Goal: Task Accomplishment & Management: Manage account settings

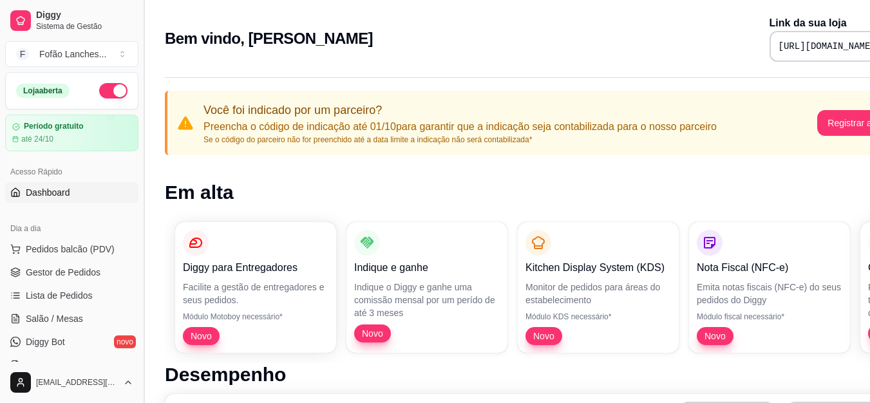
drag, startPoint x: 139, startPoint y: 124, endPoint x: 147, endPoint y: 191, distance: 68.1
click at [147, 191] on button "Toggle Sidebar" at bounding box center [143, 201] width 10 height 403
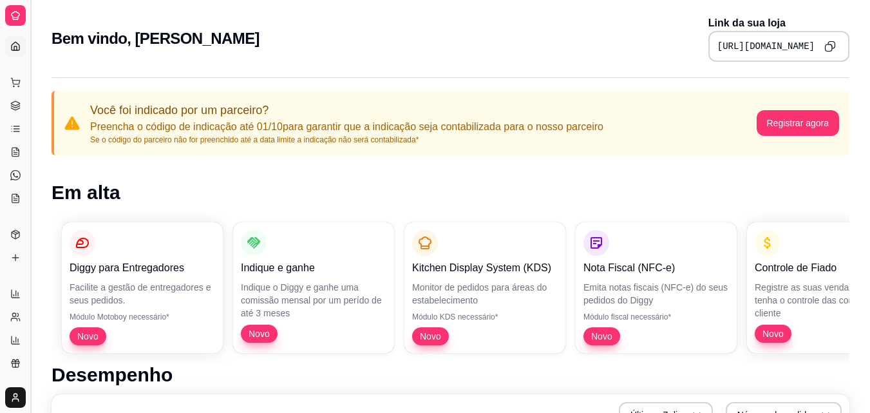
click at [35, 84] on button "Toggle Sidebar" at bounding box center [30, 206] width 10 height 413
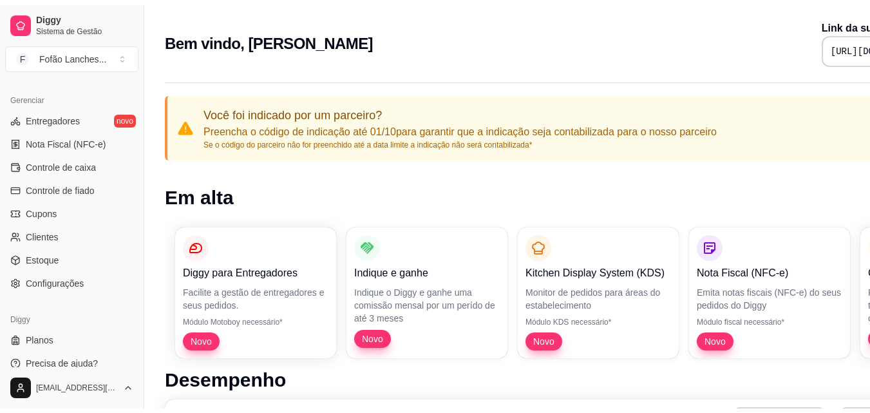
scroll to position [514, 0]
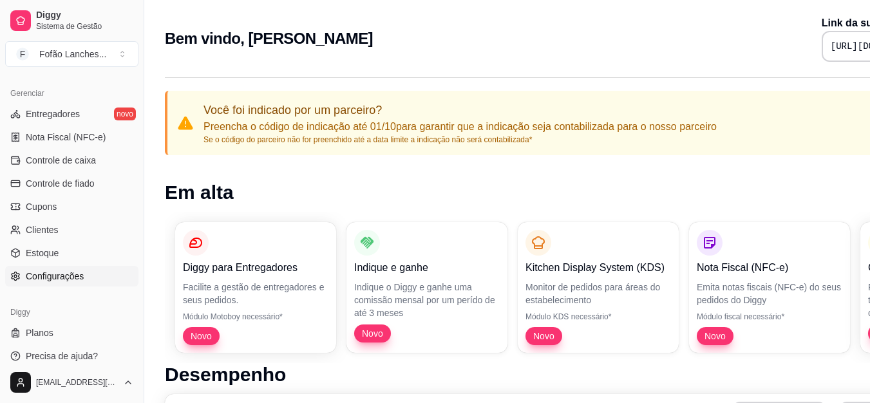
click at [73, 279] on span "Configurações" at bounding box center [55, 276] width 58 height 13
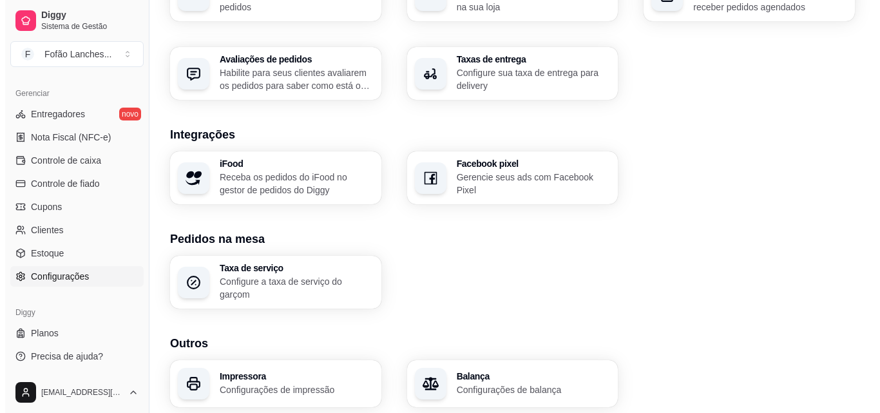
scroll to position [489, 0]
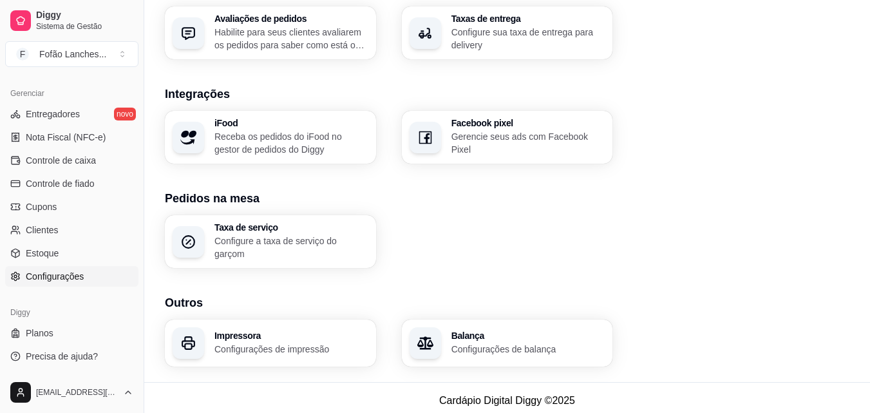
click at [326, 343] on p "Configurações de impressão" at bounding box center [291, 349] width 154 height 13
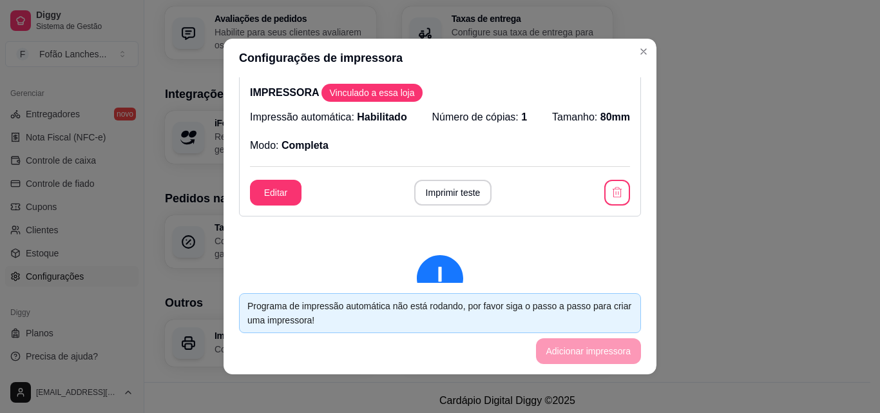
scroll to position [7, 0]
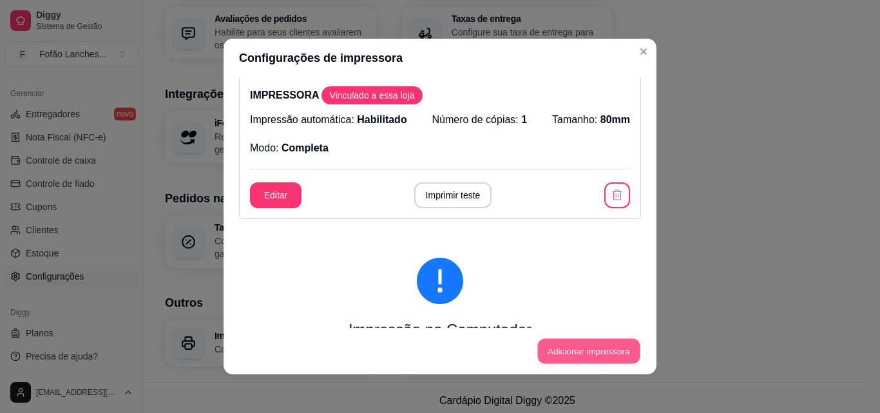
click at [596, 343] on button "Adicionar impressora" at bounding box center [588, 351] width 102 height 25
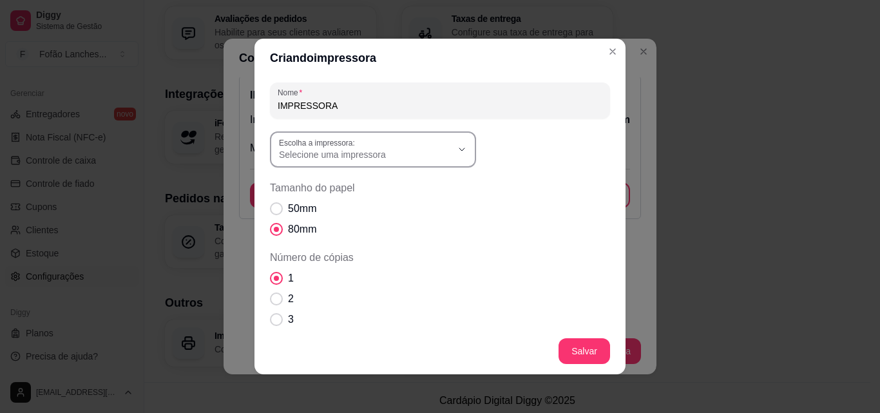
click at [436, 145] on div "Selecione uma impressora" at bounding box center [365, 149] width 173 height 23
click at [406, 276] on span "HPRT MPT-II" at bounding box center [362, 269] width 166 height 12
type input "HPRT MPT-II"
select select "HPRT MPT-II"
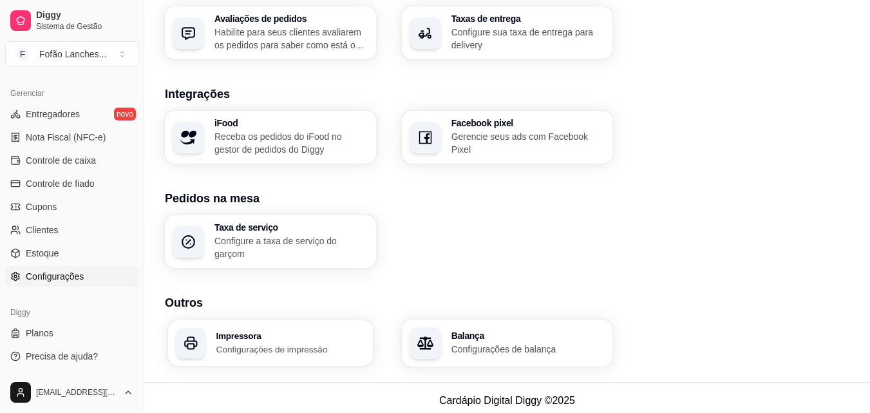
click at [305, 331] on h3 "Impressora" at bounding box center [290, 335] width 149 height 9
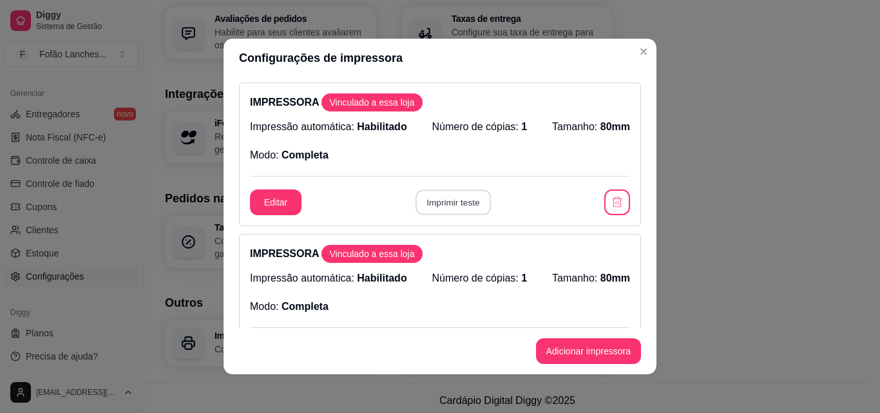
click at [458, 201] on button "Imprimir teste" at bounding box center [452, 202] width 75 height 25
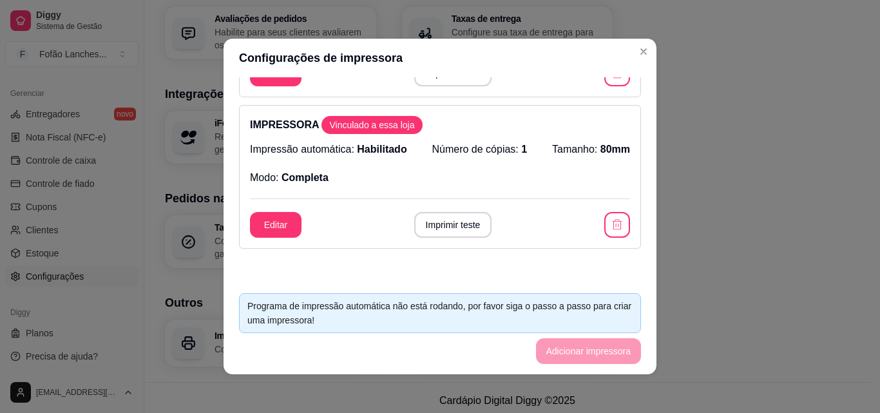
scroll to position [155, 0]
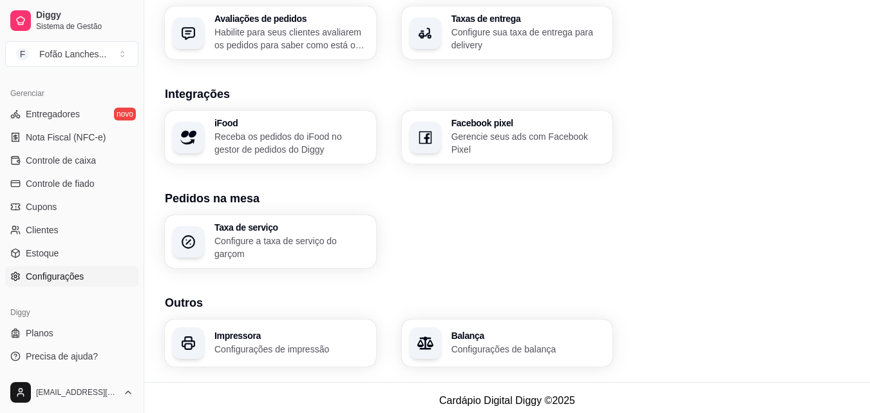
click at [321, 343] on p "Configurações de impressão" at bounding box center [291, 349] width 154 height 13
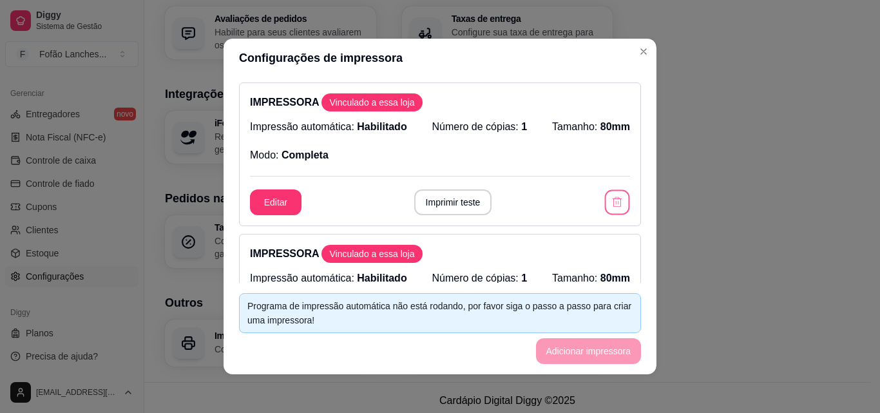
click at [611, 199] on icon "button" at bounding box center [617, 202] width 12 height 12
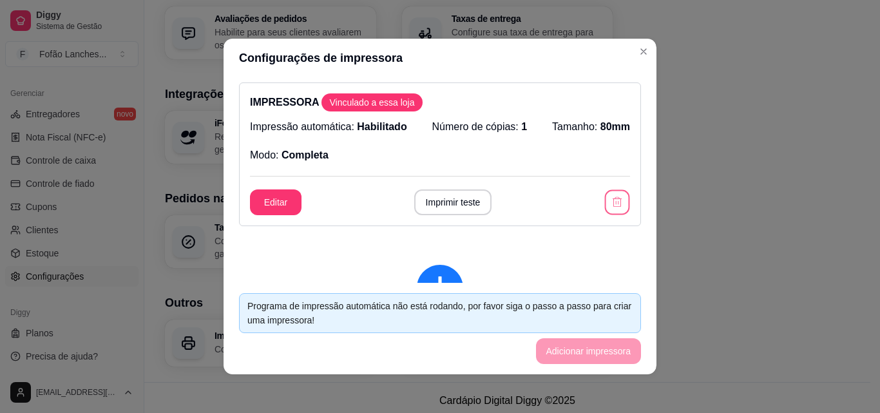
click at [611, 199] on icon "button" at bounding box center [617, 202] width 12 height 12
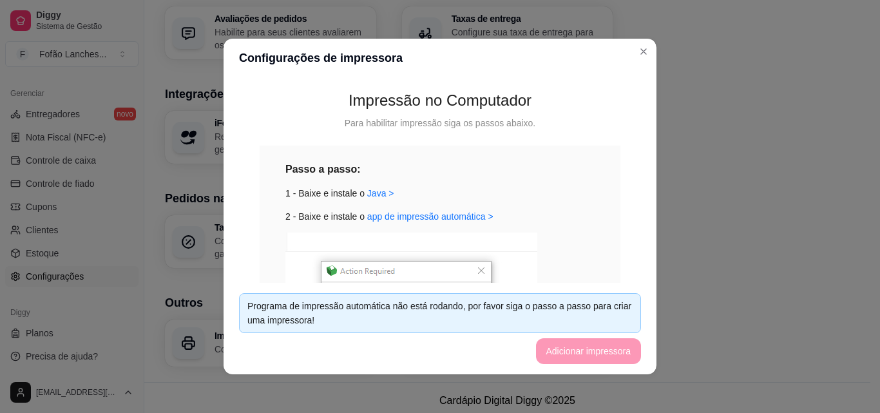
scroll to position [316, 0]
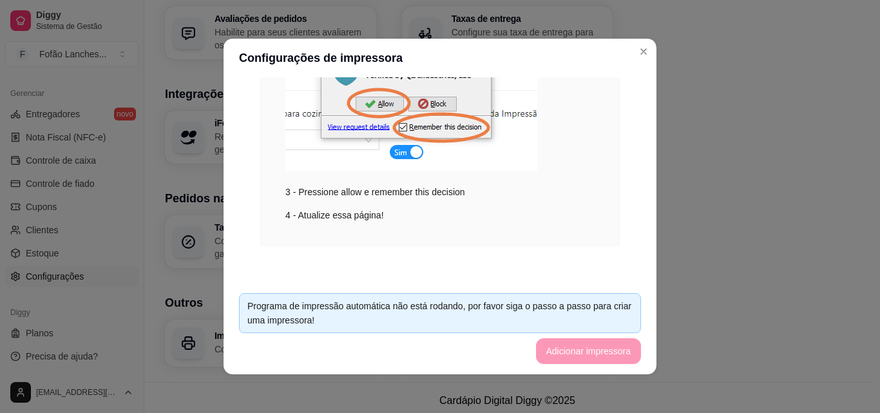
click at [576, 357] on footer "Programa de impressão automática não está rodando, por favor siga o passo a pas…" at bounding box center [439, 328] width 433 height 91
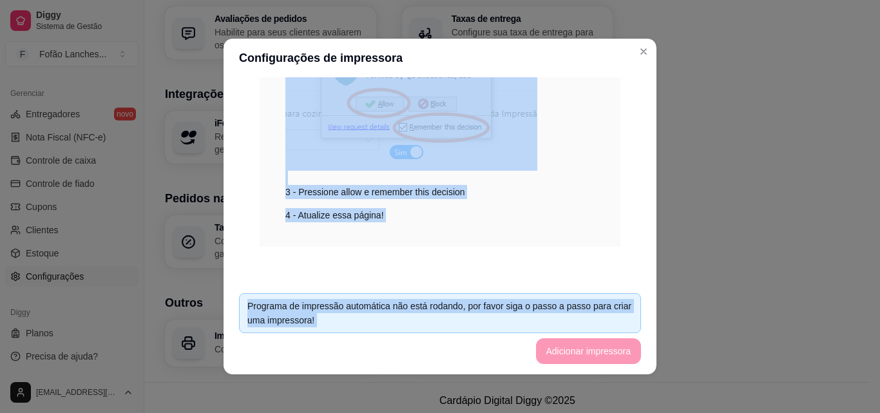
drag, startPoint x: 576, startPoint y: 357, endPoint x: 524, endPoint y: 149, distance: 214.5
click at [524, 149] on section "Configurações de impressora Impressão no Computador Para habilitar impressão si…" at bounding box center [439, 207] width 433 height 336
click at [524, 149] on img at bounding box center [411, 85] width 252 height 169
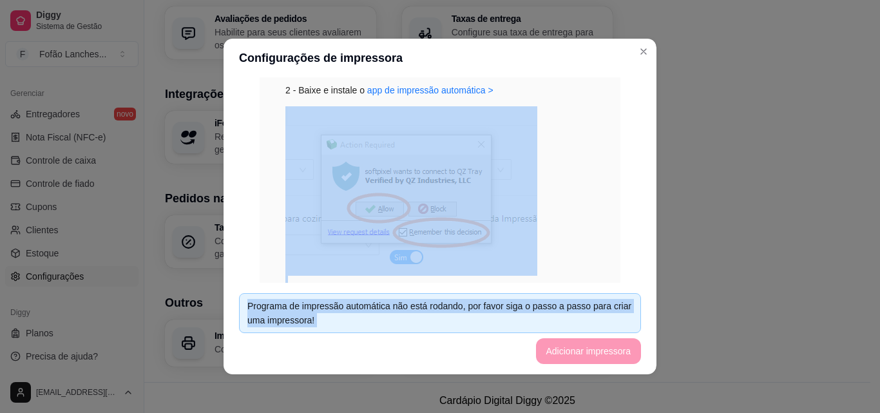
scroll to position [205, 0]
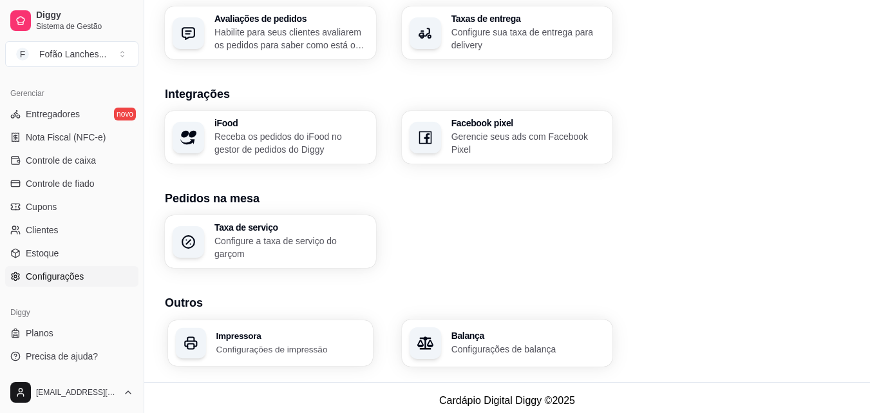
click at [313, 334] on div "Impressora Configurações de impressão" at bounding box center [290, 343] width 149 height 24
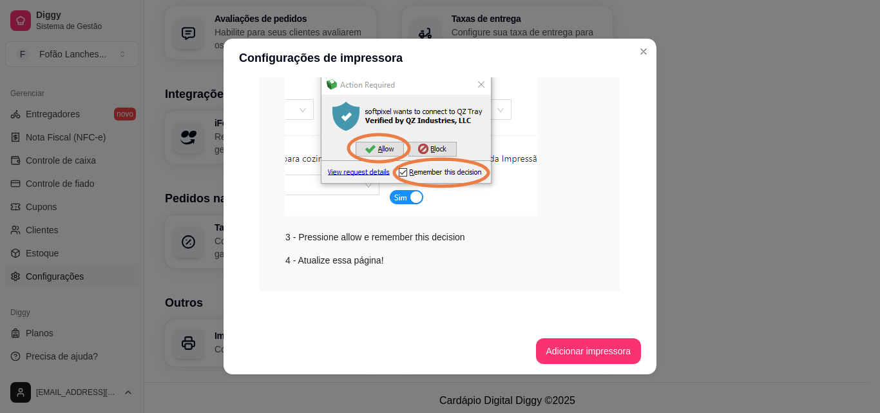
scroll to position [271, 0]
click at [547, 351] on button "Adicionar impressora" at bounding box center [588, 351] width 102 height 25
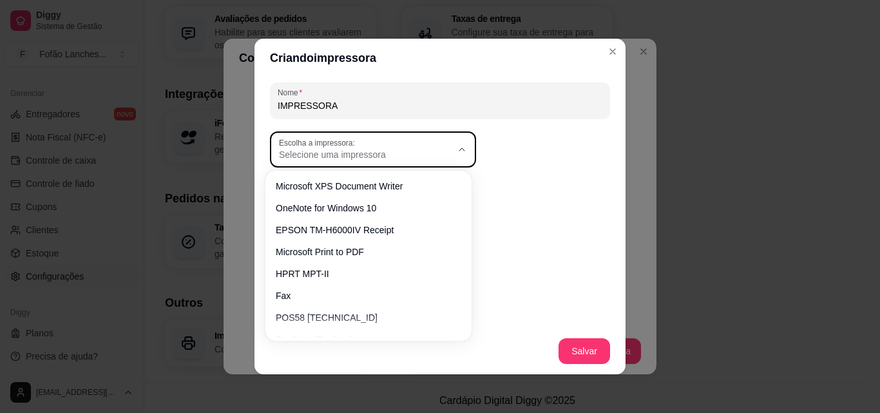
click at [457, 146] on icon "button" at bounding box center [462, 149] width 10 height 10
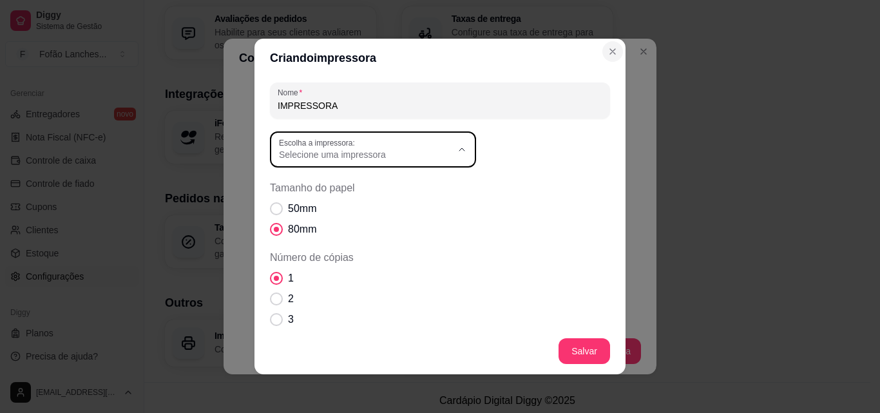
click at [607, 53] on icon "Close" at bounding box center [612, 51] width 10 height 10
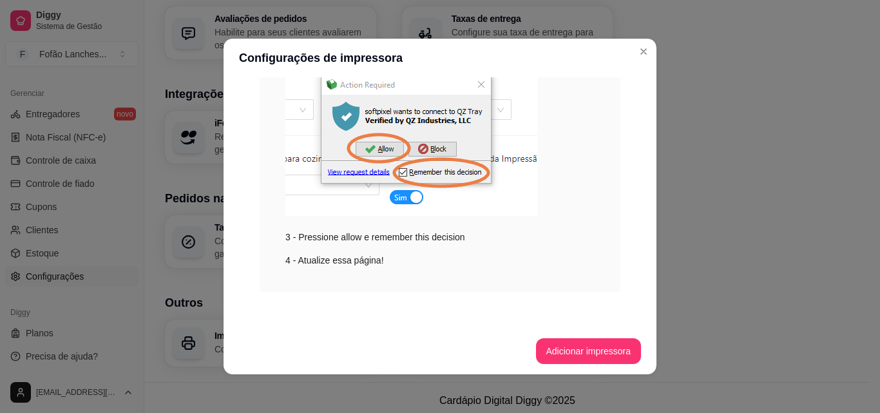
scroll to position [316, 0]
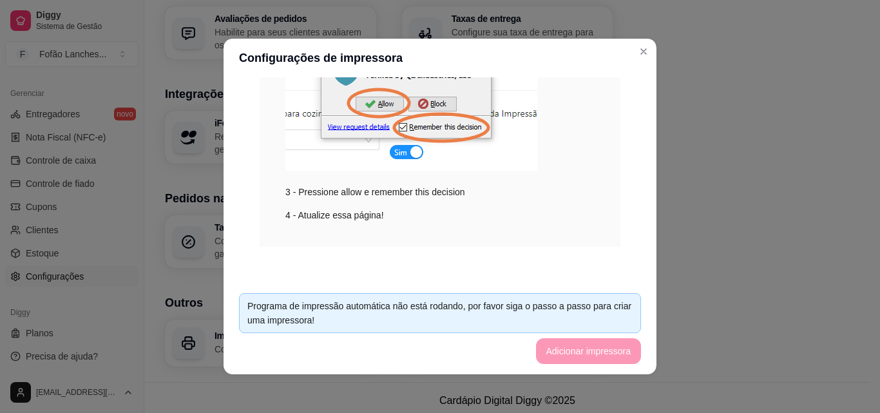
click at [545, 128] on div "3 - Pressione allow e remember this decision" at bounding box center [439, 100] width 309 height 198
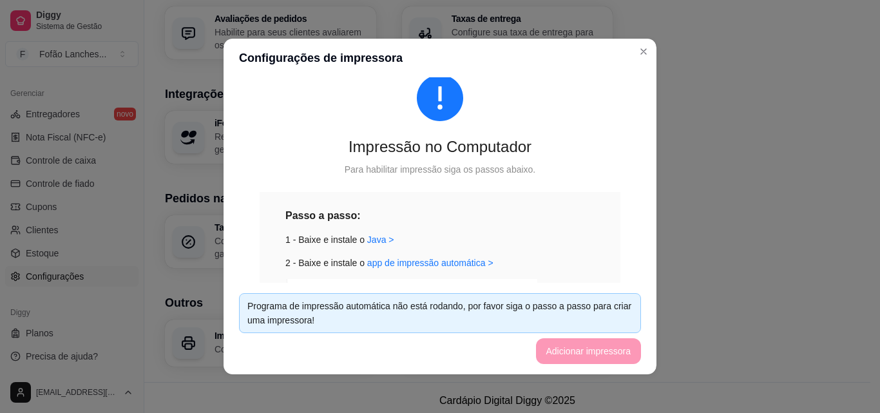
scroll to position [0, 0]
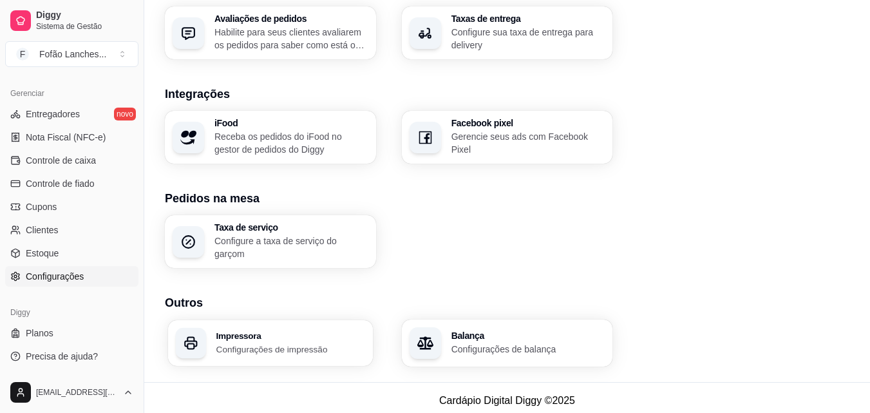
click at [317, 343] on p "Configurações de impressão" at bounding box center [290, 349] width 149 height 12
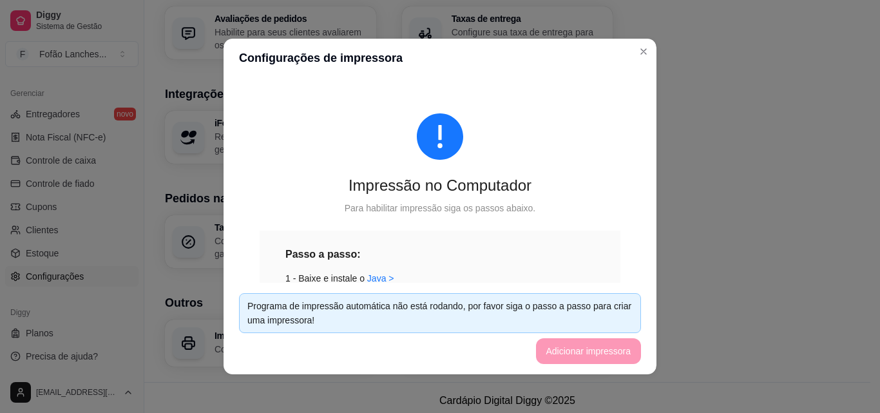
click at [574, 359] on footer "Programa de impressão automática não está rodando, por favor siga o passo a pas…" at bounding box center [439, 328] width 433 height 91
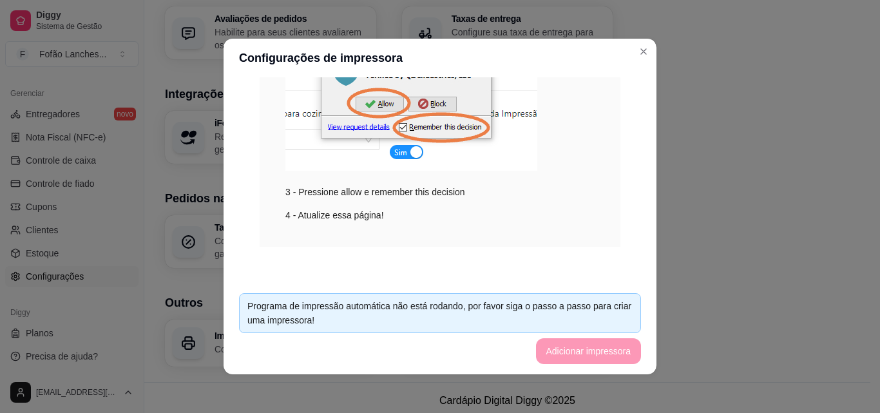
click at [620, 350] on footer "Programa de impressão automática não está rodando, por favor siga o passo a pas…" at bounding box center [439, 328] width 433 height 91
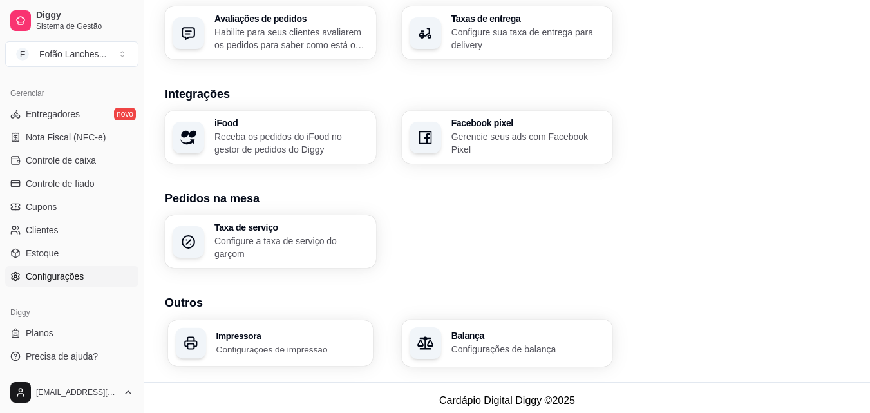
click at [289, 343] on p "Configurações de impressão" at bounding box center [290, 349] width 149 height 12
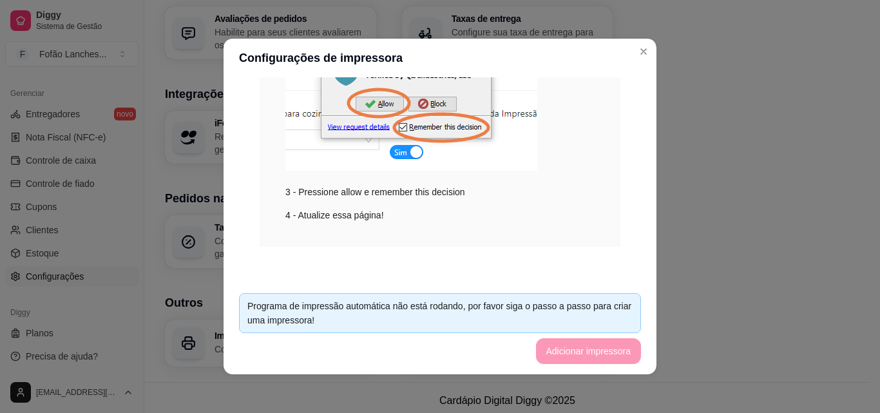
click at [626, 357] on footer "Programa de impressão automática não está rodando, por favor siga o passo a pas…" at bounding box center [439, 328] width 433 height 91
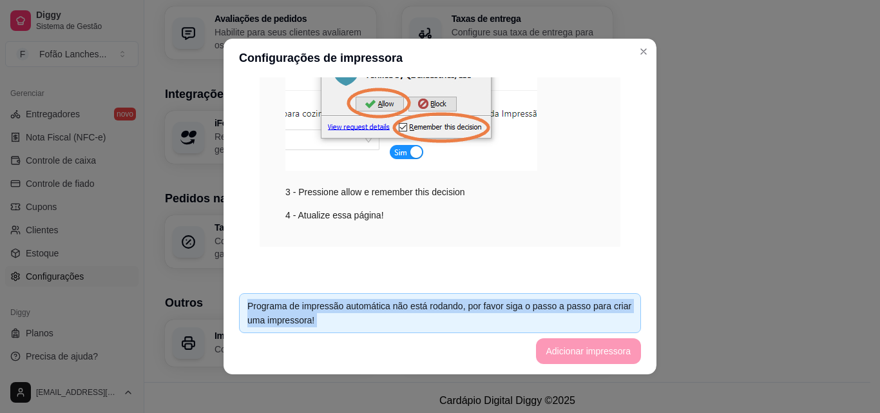
drag, startPoint x: 626, startPoint y: 357, endPoint x: 652, endPoint y: 247, distance: 112.5
click at [652, 247] on div "Configurações de impressora Impressão no Computador Para habilitar impressão si…" at bounding box center [440, 206] width 880 height 413
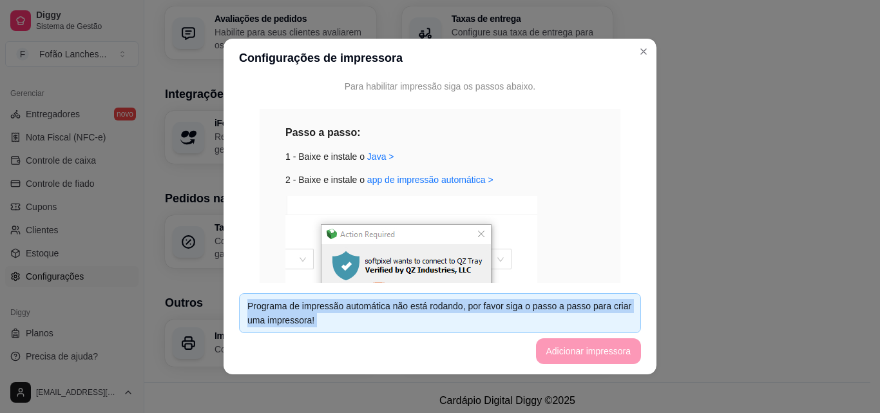
scroll to position [118, 0]
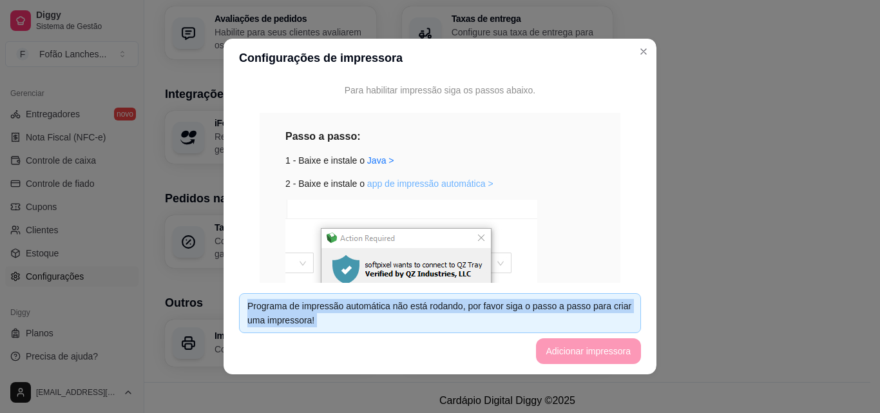
click at [430, 182] on link "app de impressão automática >" at bounding box center [430, 183] width 126 height 10
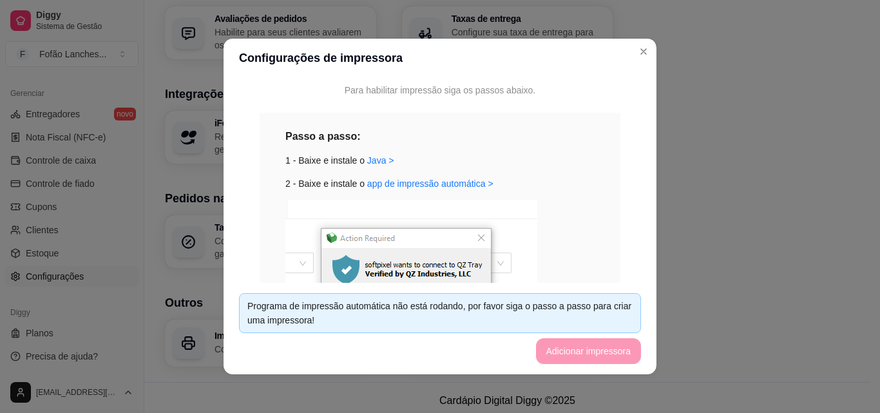
click at [526, 138] on div "Passo a passo:" at bounding box center [439, 136] width 309 height 16
click at [377, 160] on link "Java >" at bounding box center [380, 160] width 27 height 10
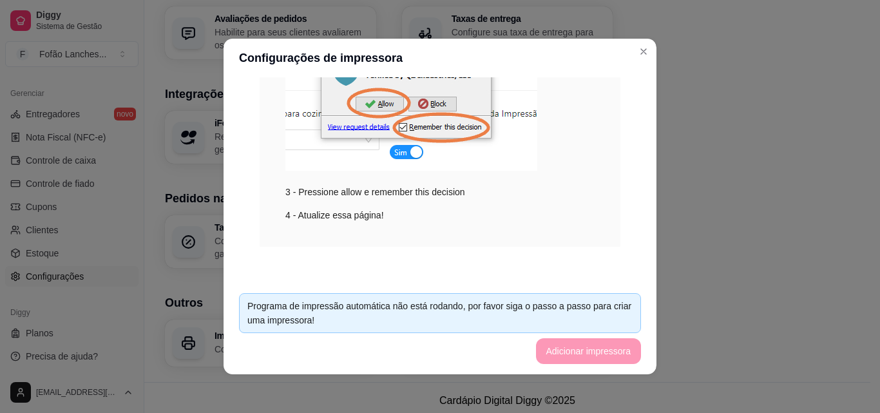
click at [622, 349] on footer "Programa de impressão automática não está rodando, por favor siga o passo a pas…" at bounding box center [439, 328] width 433 height 91
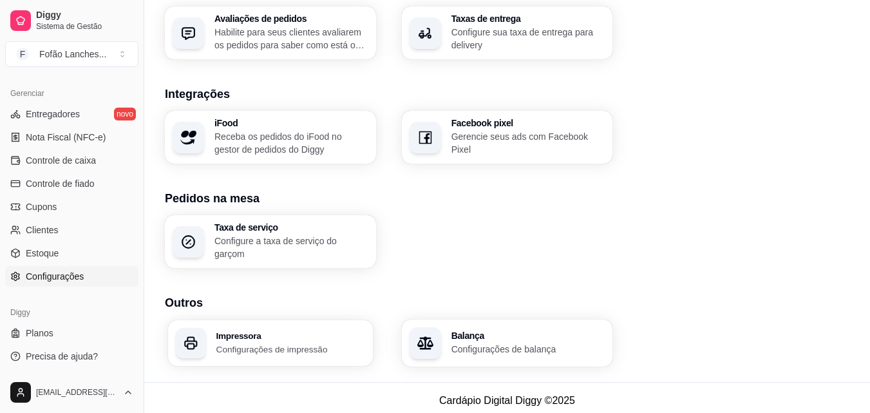
click at [306, 325] on div "Impressora Configurações de impressão" at bounding box center [270, 343] width 205 height 46
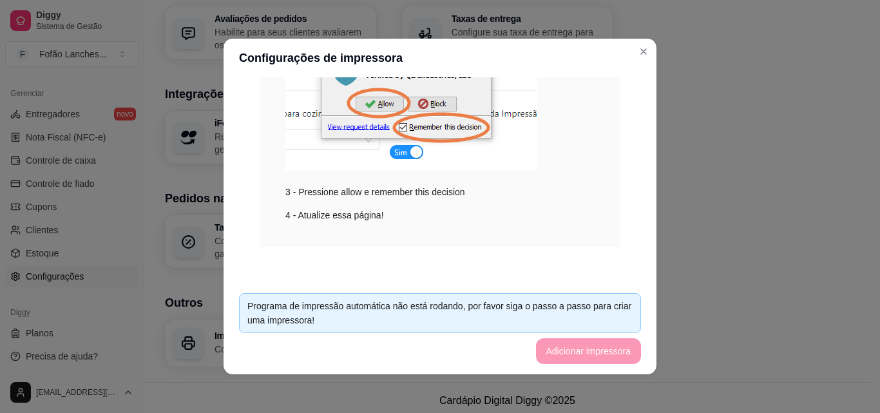
scroll to position [0, 0]
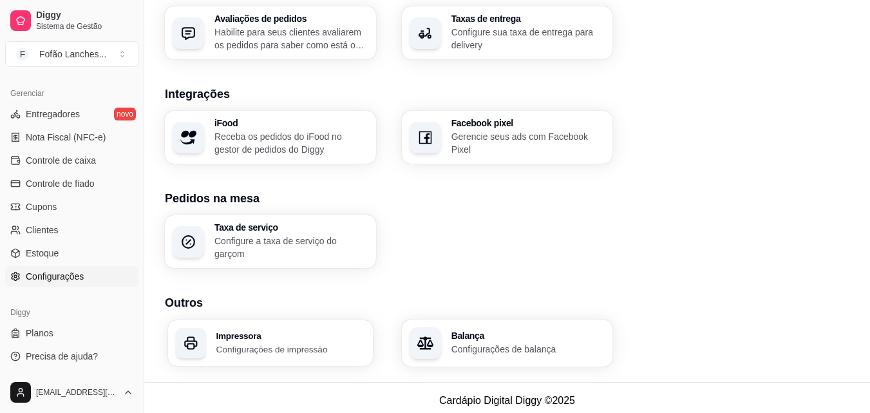
click at [223, 347] on p "Configurações de impressão" at bounding box center [290, 349] width 149 height 12
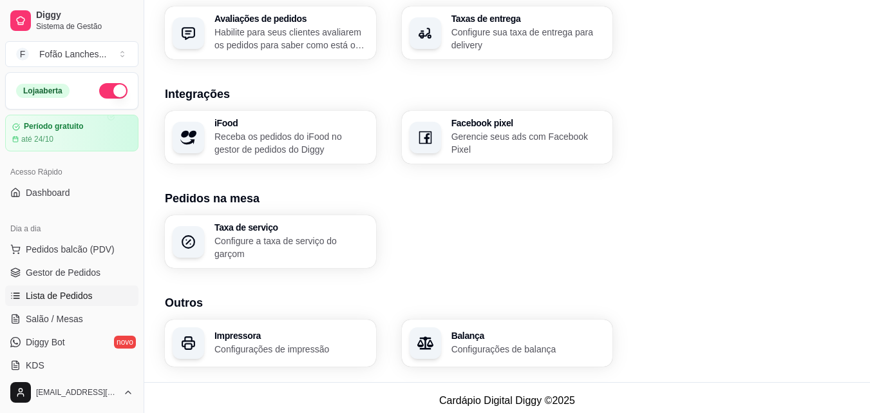
click at [68, 287] on link "Lista de Pedidos" at bounding box center [71, 295] width 133 height 21
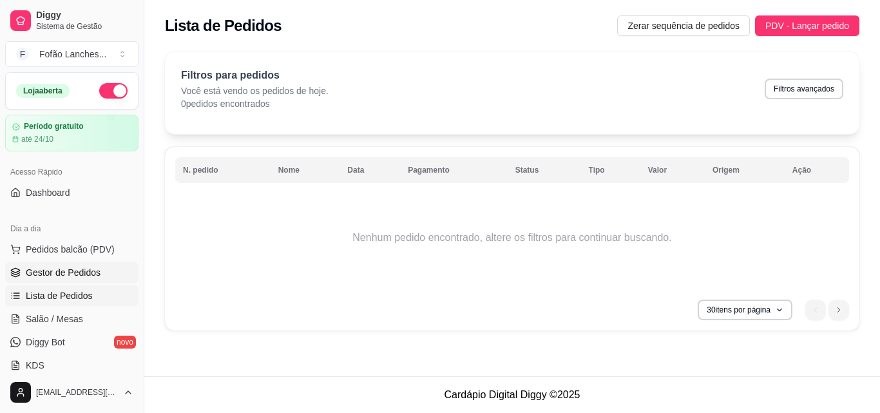
click at [116, 265] on link "Gestor de Pedidos" at bounding box center [71, 272] width 133 height 21
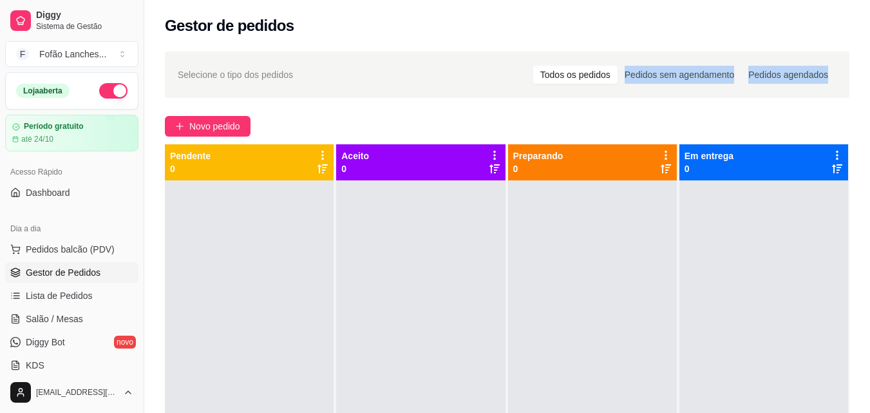
drag, startPoint x: 614, startPoint y: 81, endPoint x: 513, endPoint y: 97, distance: 101.8
click at [513, 97] on div "Selecione o tipo dos pedidos Todos os pedidos Pedidos sem agendamento Pedidos a…" at bounding box center [507, 75] width 685 height 46
click at [585, 104] on div "Selecione o tipo dos pedidos Todos os pedidos Pedidos sem agendamento Pedidos a…" at bounding box center [507, 308] width 726 height 529
click at [598, 72] on div "Todos os pedidos" at bounding box center [575, 75] width 84 height 18
click at [533, 66] on input "Todos os pedidos" at bounding box center [533, 66] width 0 height 0
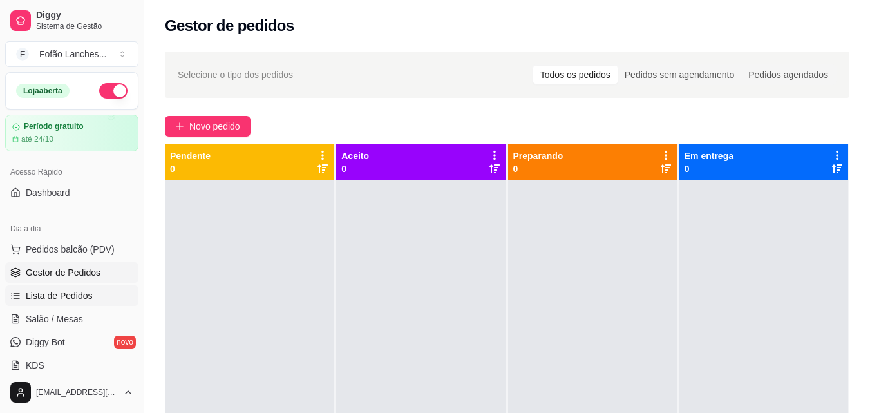
click at [89, 301] on span "Lista de Pedidos" at bounding box center [59, 295] width 67 height 13
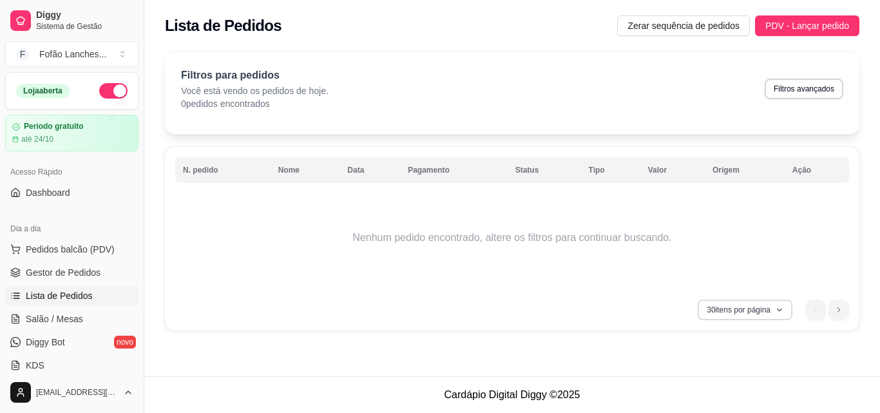
click at [777, 311] on icon "button" at bounding box center [779, 310] width 8 height 8
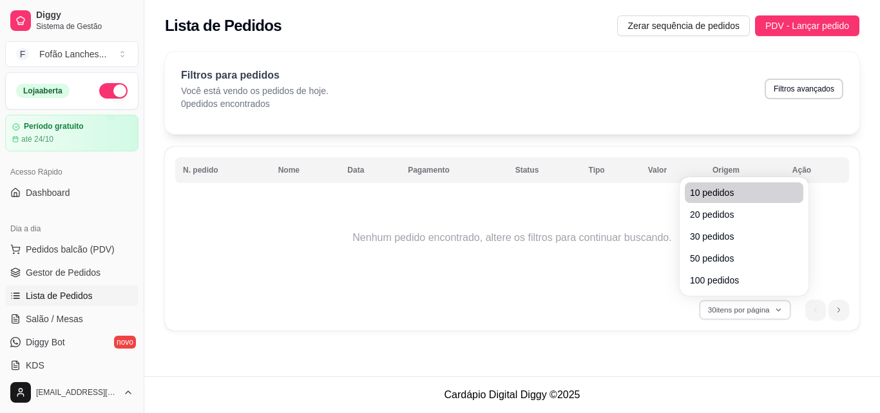
click at [755, 194] on span "10 pedidos" at bounding box center [744, 192] width 108 height 13
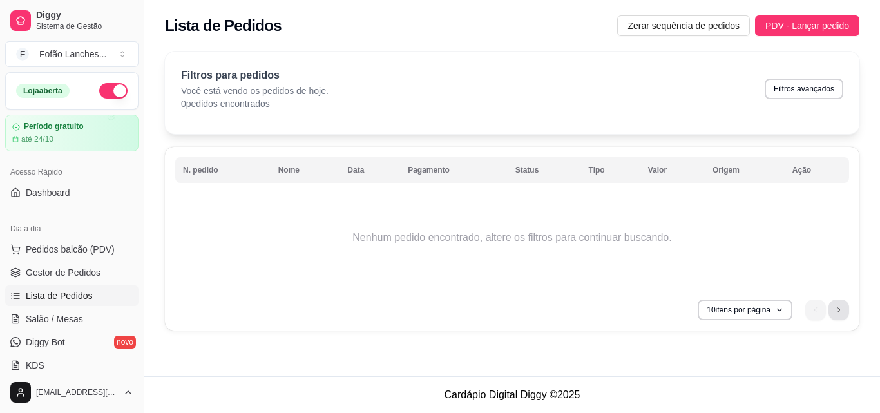
click at [835, 309] on icon "next page button" at bounding box center [839, 310] width 8 height 8
click at [550, 56] on div "Filtros para pedidos Você está vendo os pedidos de hoje. 0 pedidos encontrados …" at bounding box center [512, 93] width 694 height 82
drag, startPoint x: 879, startPoint y: 62, endPoint x: 879, endPoint y: 148, distance: 86.3
click at [869, 148] on div "Filtros para pedidos Você está vendo os pedidos de hoje. 0 pedidos encontrados …" at bounding box center [512, 195] width 736 height 302
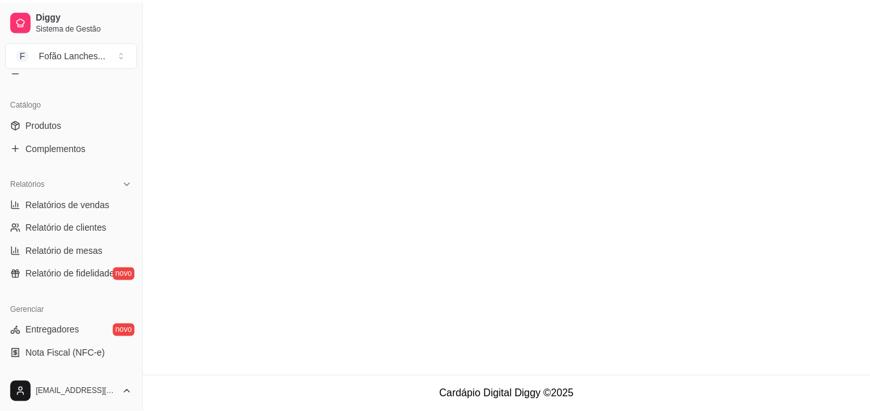
scroll to position [305, 0]
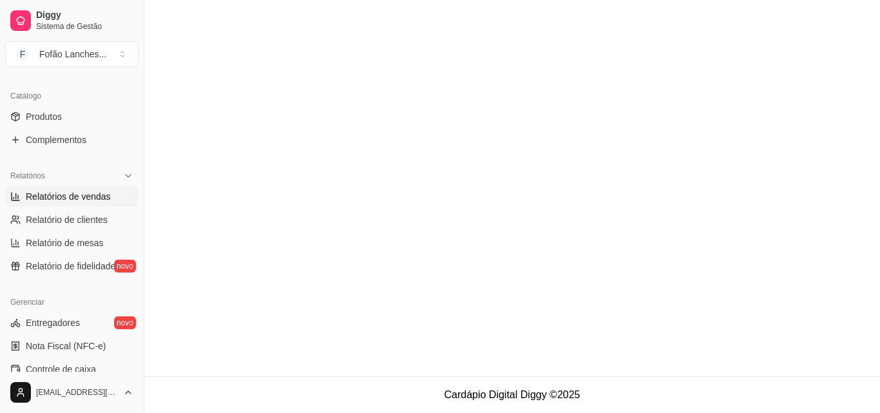
click at [85, 189] on link "Relatórios de vendas" at bounding box center [71, 196] width 133 height 21
select select "ALL"
select select "0"
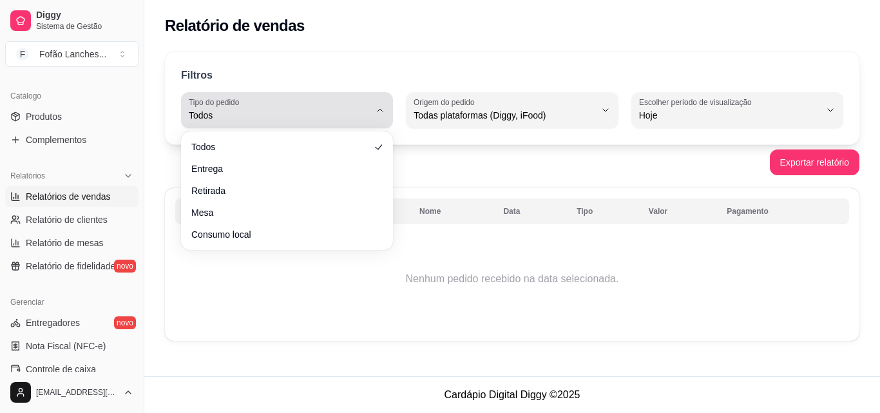
click at [258, 101] on div "Todos" at bounding box center [279, 110] width 181 height 26
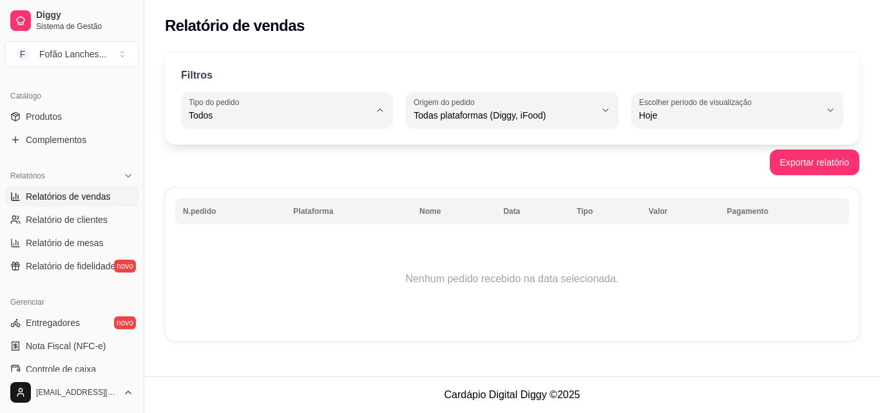
click at [237, 186] on span "Retirada" at bounding box center [280, 188] width 171 height 12
type input "PICKUP"
select select "PICKUP"
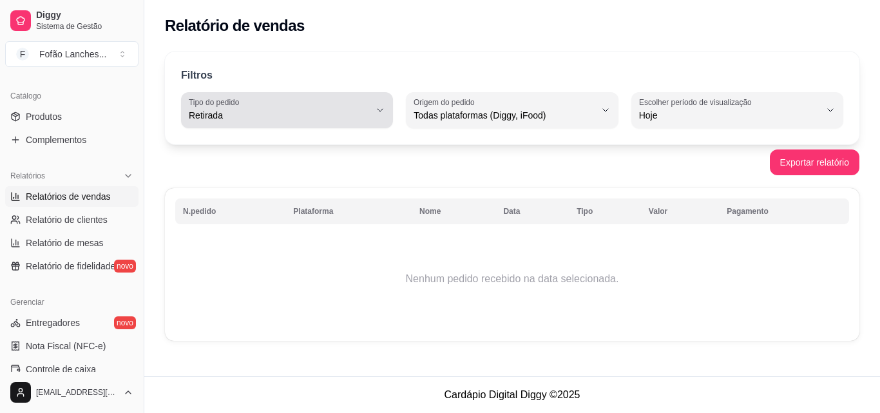
click at [256, 111] on span "Retirada" at bounding box center [279, 115] width 181 height 13
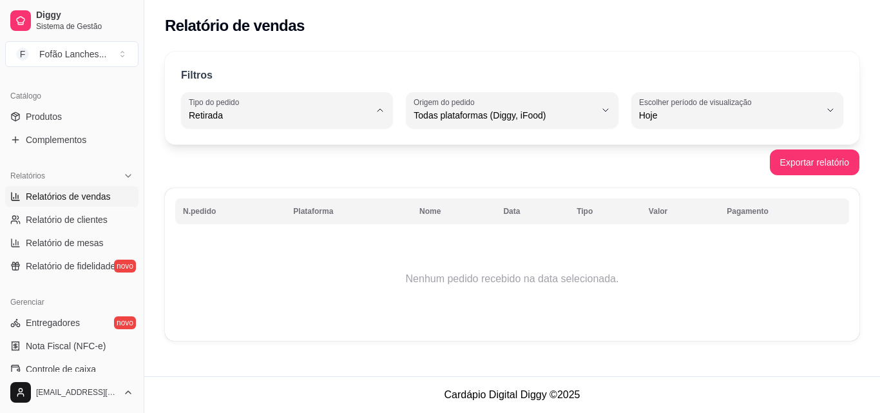
click at [255, 146] on span "Todos" at bounding box center [280, 146] width 171 height 12
type input "ALL"
select select "ALL"
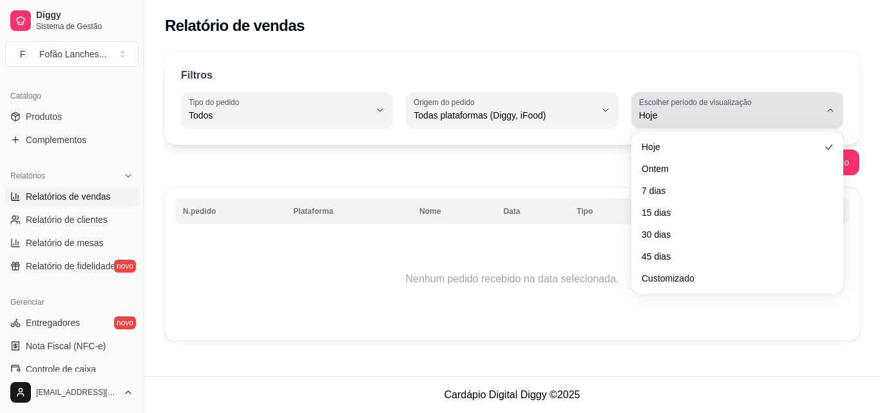
click at [669, 114] on span "Hoje" at bounding box center [729, 115] width 181 height 13
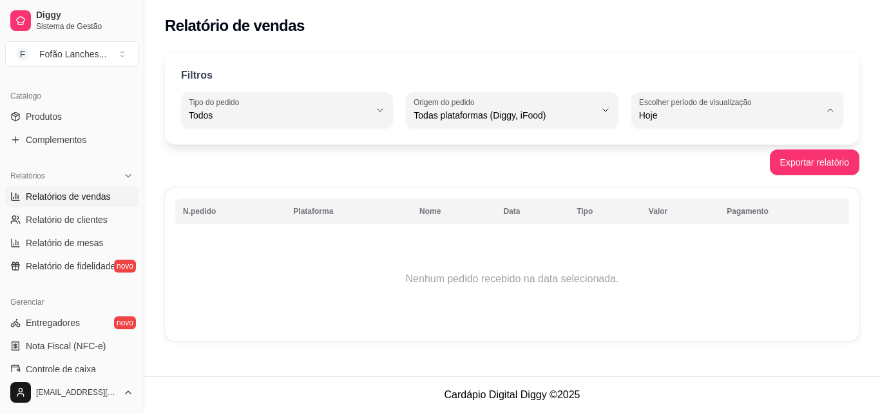
click at [669, 160] on li "Ontem" at bounding box center [737, 167] width 194 height 20
type input "1"
select select "1"
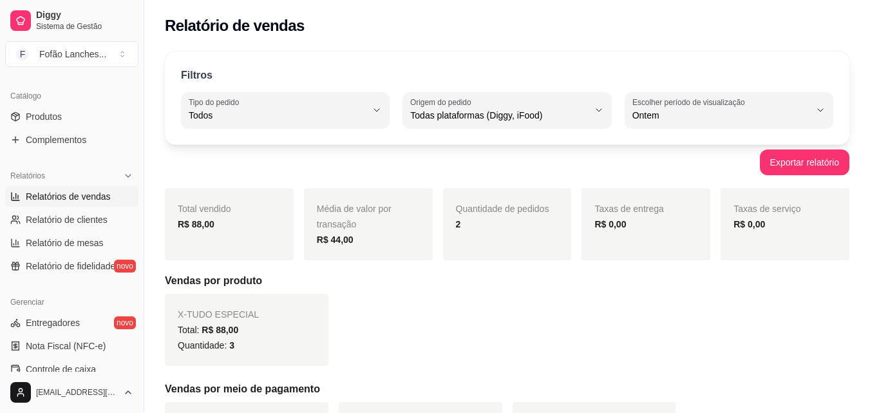
click at [261, 330] on div "Total: R$ 88,00" at bounding box center [247, 329] width 138 height 15
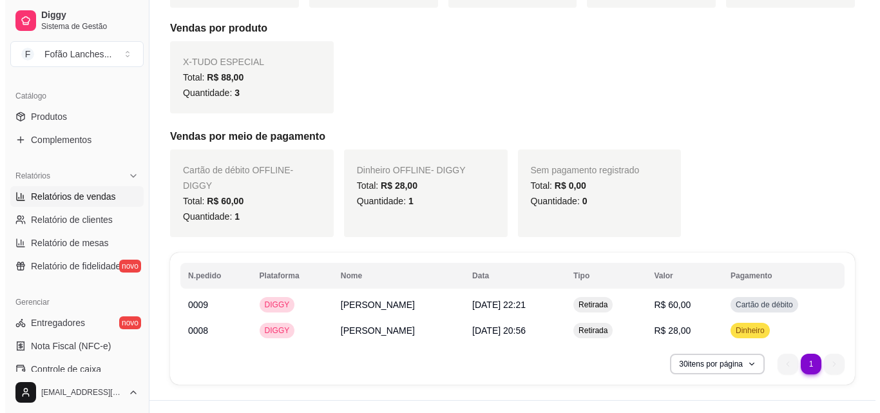
scroll to position [260, 0]
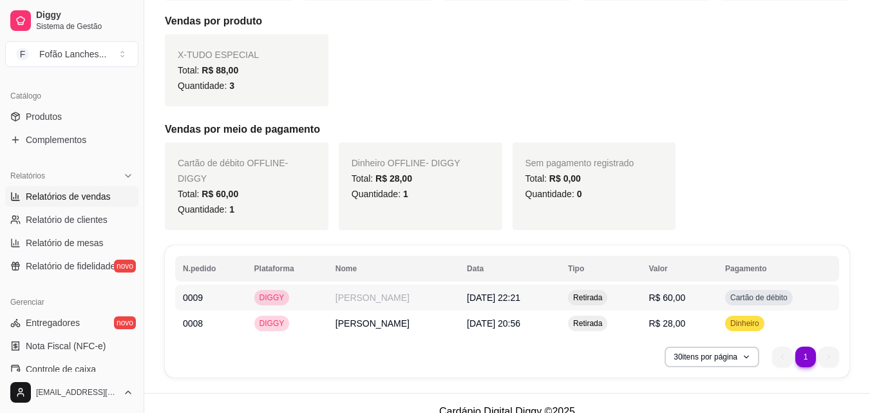
click at [696, 305] on td "R$ 60,00" at bounding box center [679, 298] width 77 height 26
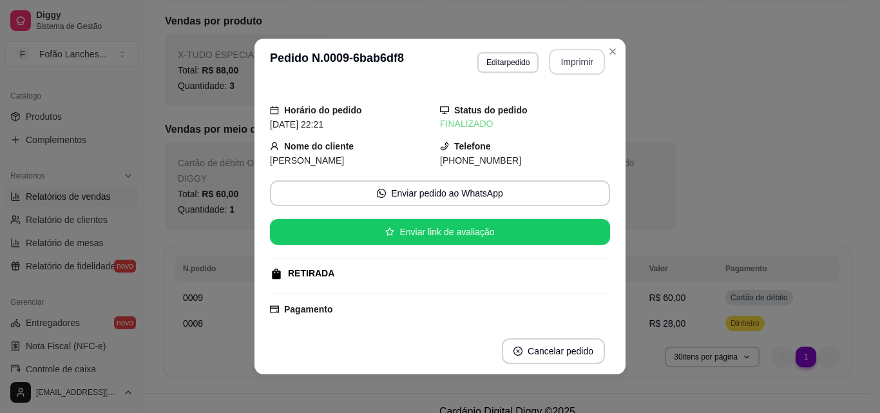
click at [577, 66] on button "Imprimir" at bounding box center [577, 62] width 56 height 26
click at [569, 56] on button "Imprimir" at bounding box center [577, 62] width 54 height 25
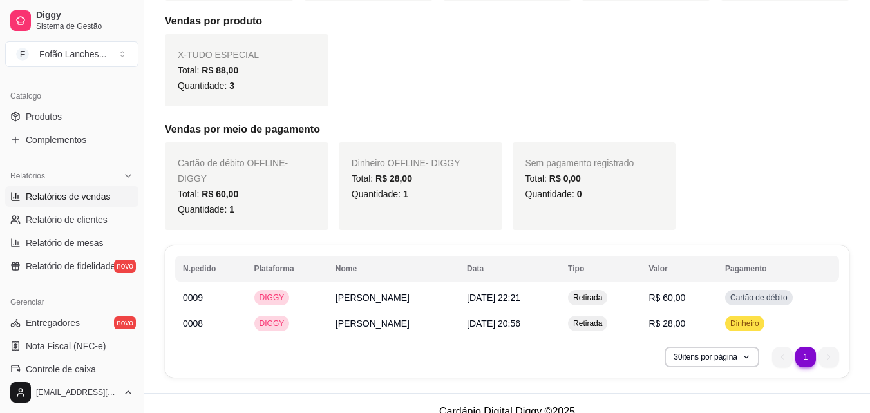
scroll to position [514, 0]
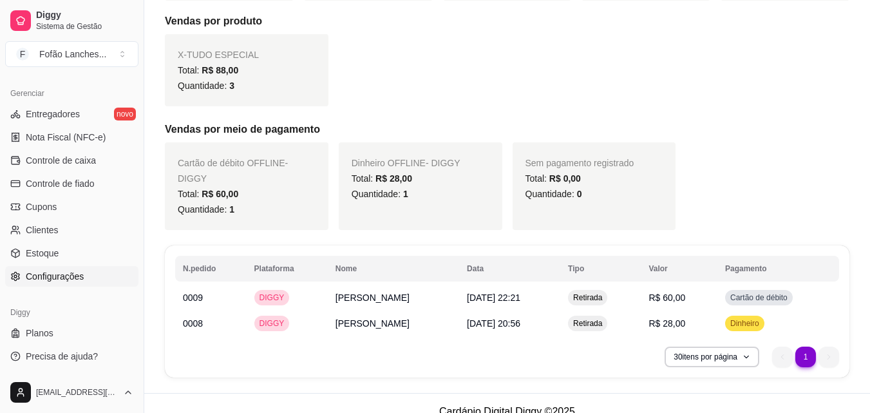
click at [82, 274] on span "Configurações" at bounding box center [55, 276] width 58 height 13
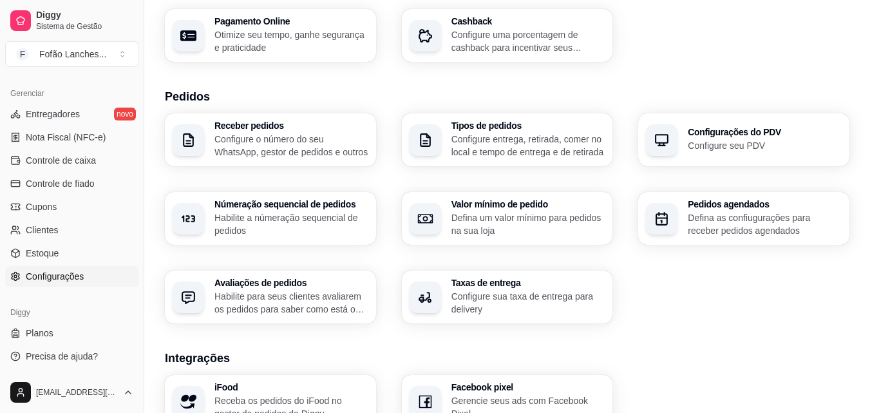
scroll to position [489, 0]
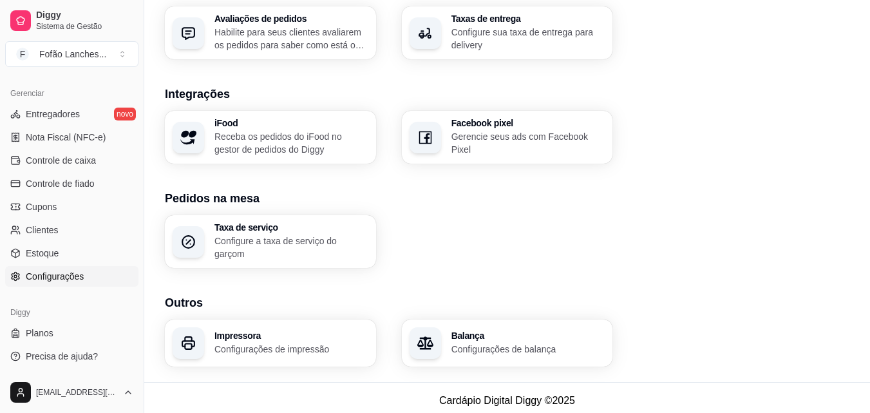
click at [309, 356] on div "Impressora Configurações de impressão" at bounding box center [270, 342] width 211 height 47
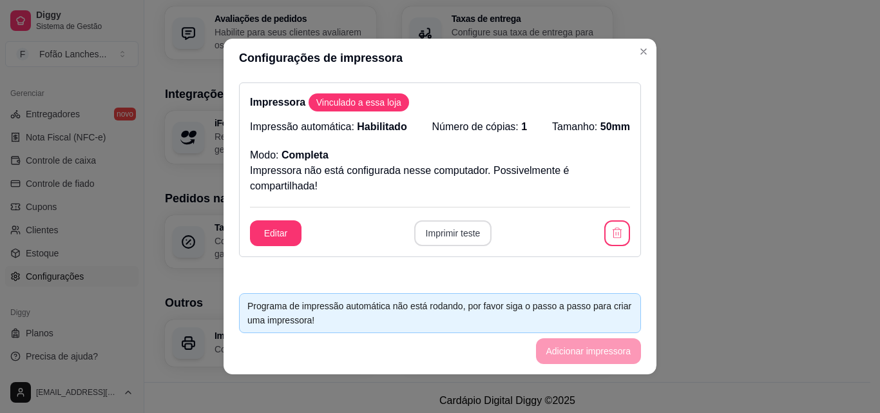
click at [468, 237] on button "Imprimir teste" at bounding box center [453, 233] width 78 height 26
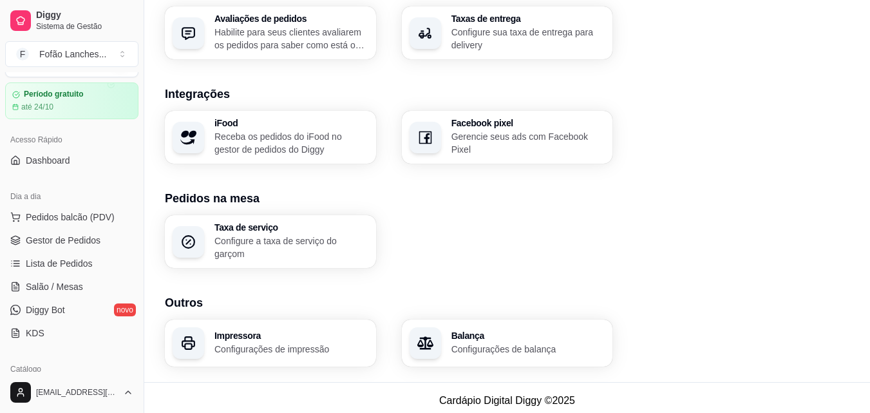
scroll to position [0, 0]
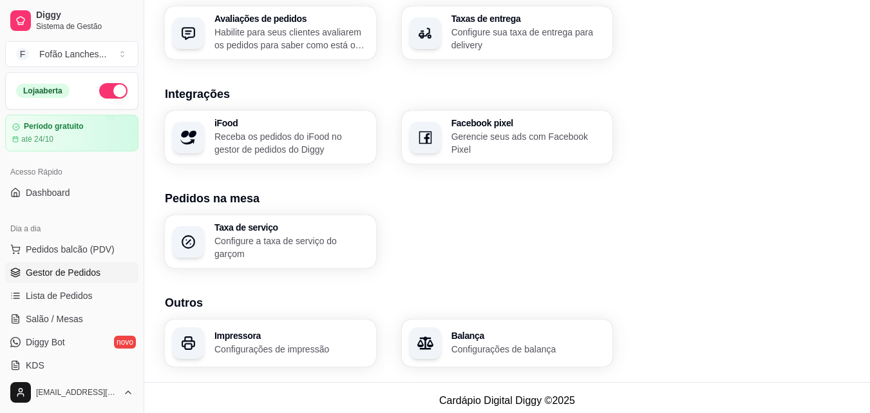
click at [81, 266] on span "Gestor de Pedidos" at bounding box center [63, 272] width 75 height 13
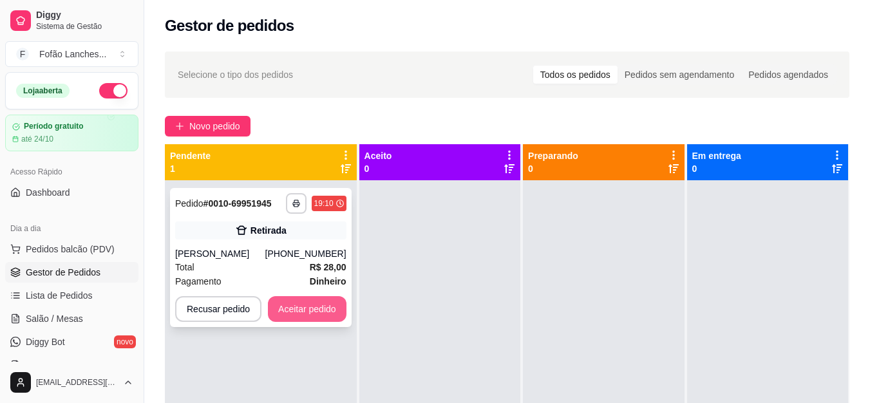
click at [324, 307] on button "Aceitar pedido" at bounding box center [307, 309] width 79 height 26
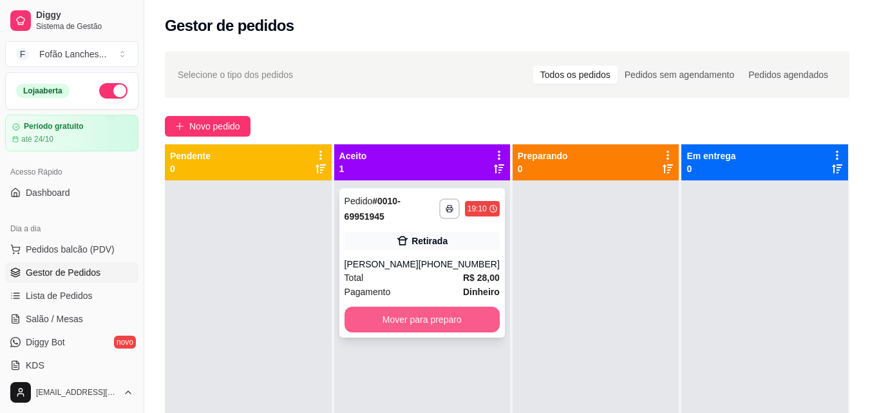
click at [445, 327] on button "Mover para preparo" at bounding box center [422, 320] width 155 height 26
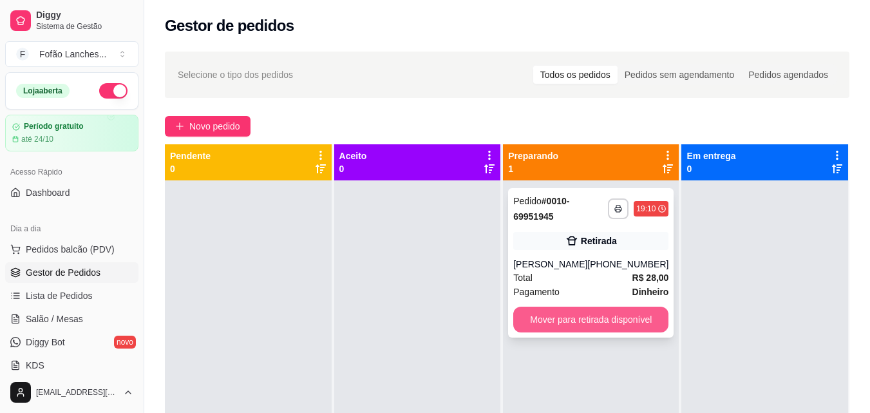
click at [600, 318] on button "Mover para retirada disponível" at bounding box center [590, 320] width 155 height 26
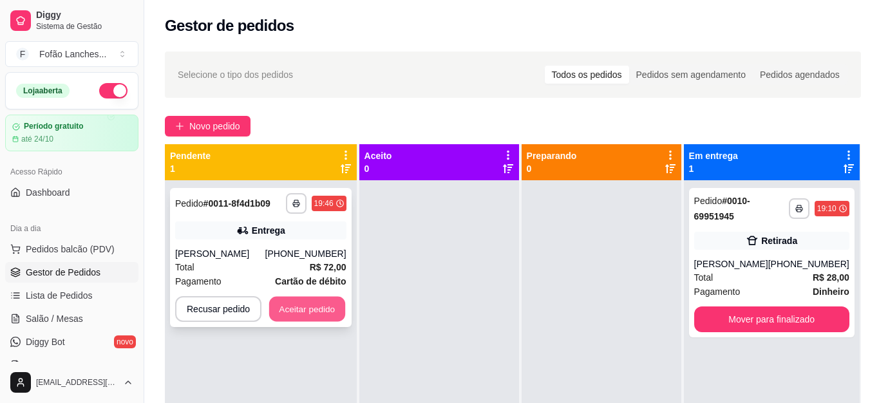
click at [321, 316] on button "Aceitar pedido" at bounding box center [307, 309] width 76 height 25
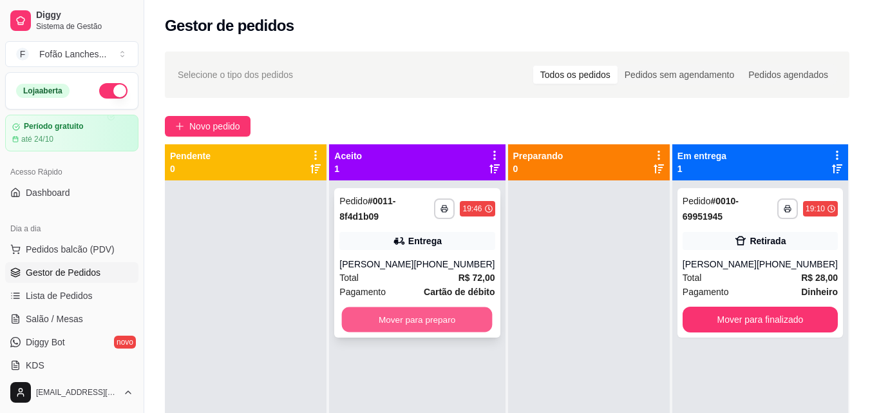
click at [373, 316] on button "Mover para preparo" at bounding box center [417, 319] width 151 height 25
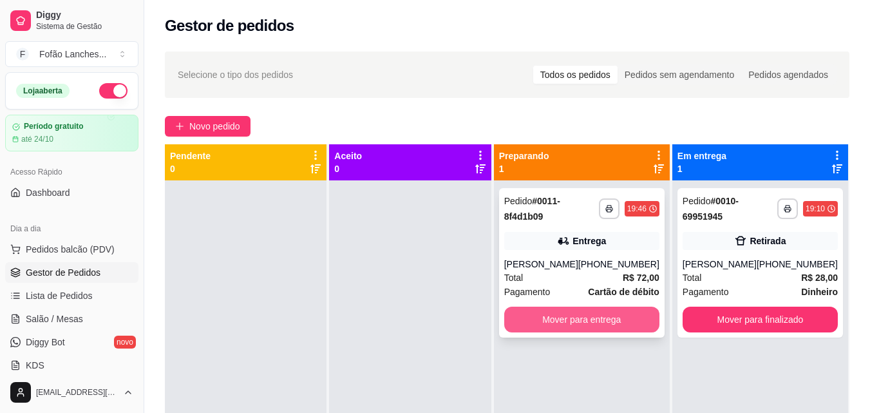
click at [635, 323] on button "Mover para entrega" at bounding box center [581, 320] width 155 height 26
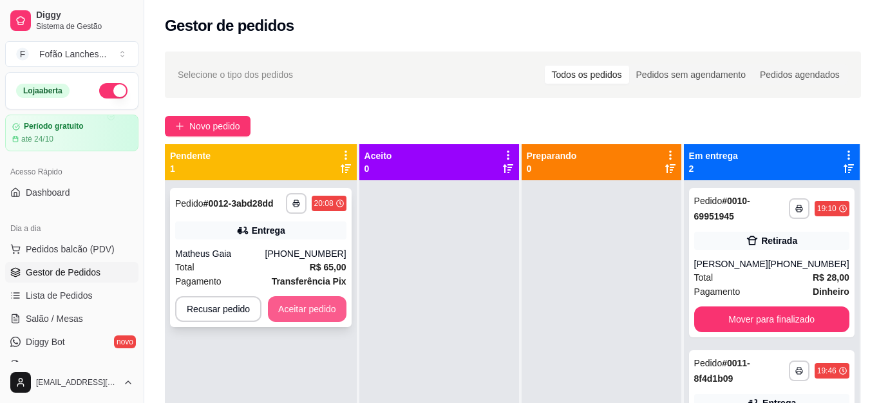
click at [307, 318] on button "Aceitar pedido" at bounding box center [307, 309] width 79 height 26
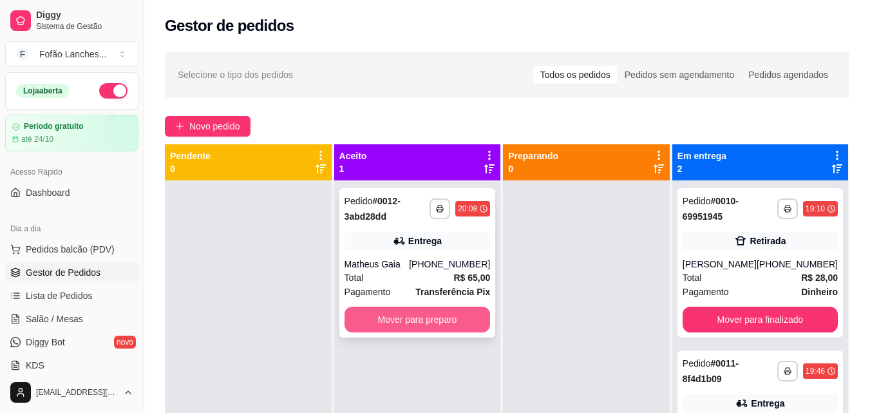
click at [419, 318] on button "Mover para preparo" at bounding box center [418, 320] width 146 height 26
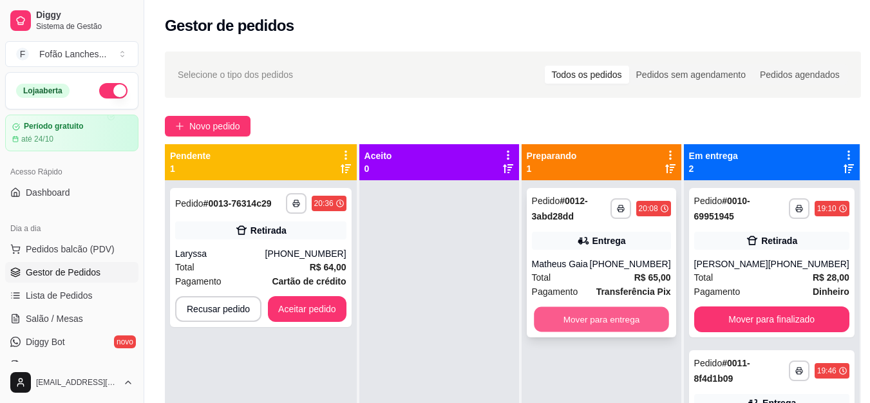
click at [608, 329] on button "Mover para entrega" at bounding box center [601, 319] width 135 height 25
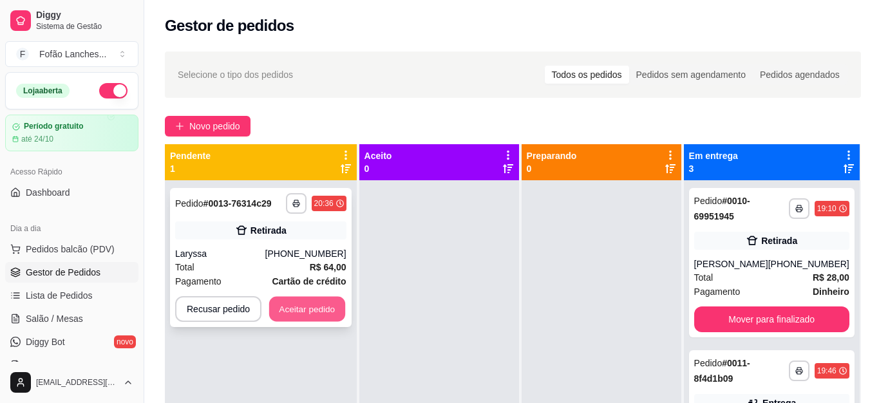
click at [290, 297] on button "Aceitar pedido" at bounding box center [307, 309] width 76 height 25
click at [336, 303] on button "Aceitar pedido" at bounding box center [307, 309] width 76 height 25
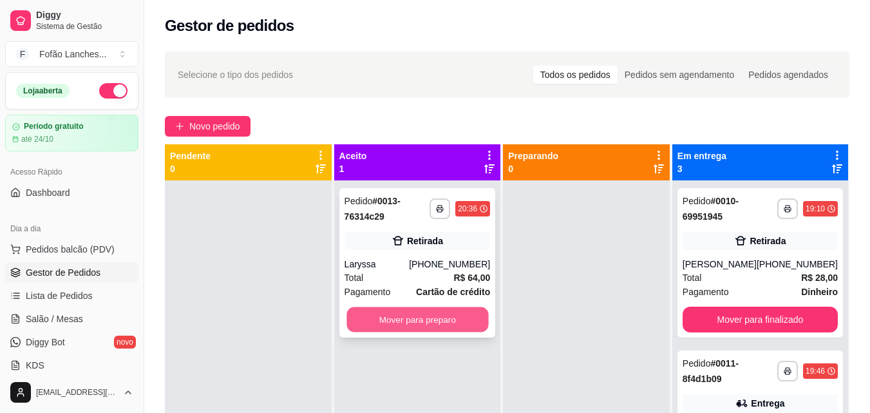
click at [453, 312] on button "Mover para preparo" at bounding box center [417, 319] width 142 height 25
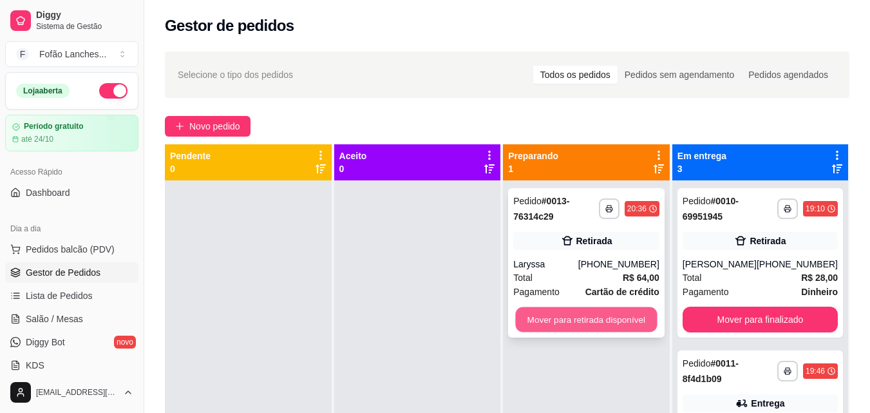
click at [588, 318] on button "Mover para retirada disponível" at bounding box center [587, 319] width 142 height 25
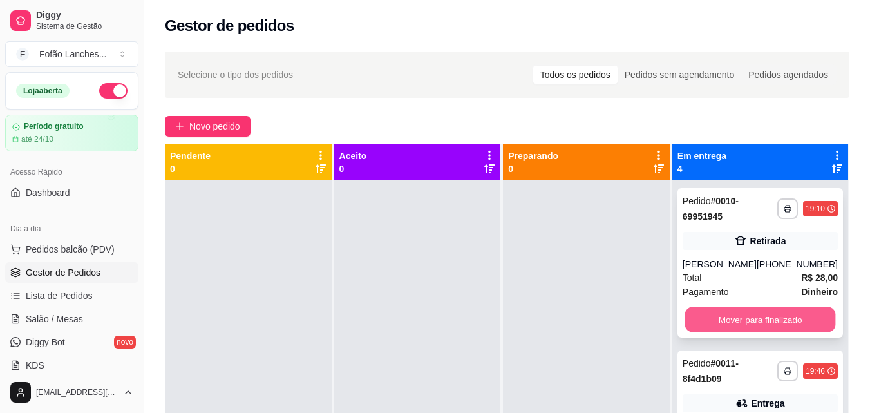
click at [694, 323] on button "Mover para finalizado" at bounding box center [760, 319] width 151 height 25
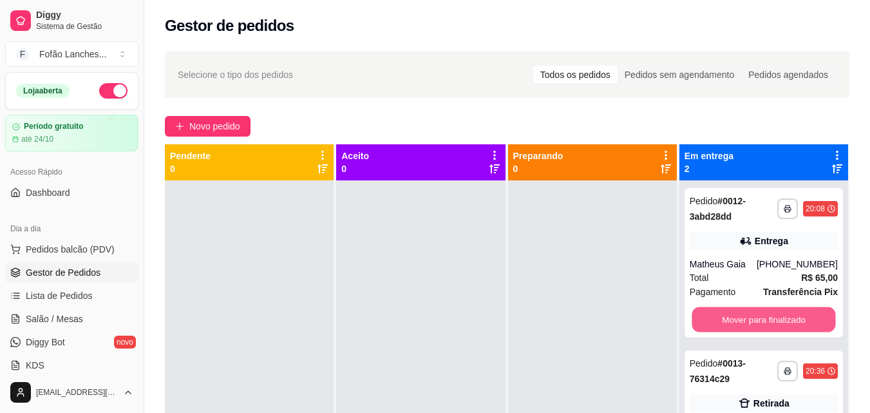
click at [694, 323] on button "Mover para finalizado" at bounding box center [764, 319] width 144 height 25
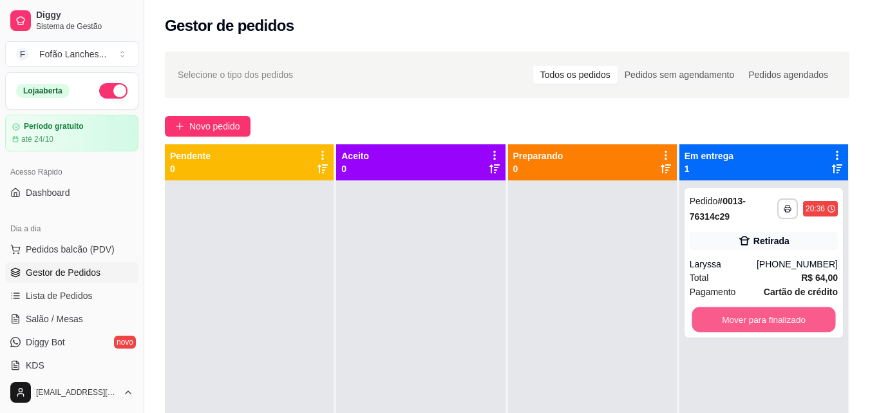
click at [694, 323] on button "Mover para finalizado" at bounding box center [764, 319] width 144 height 25
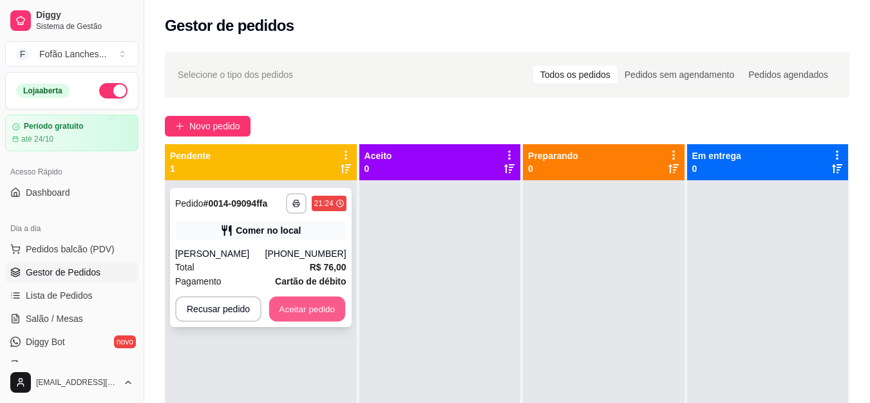
click at [308, 312] on button "Aceitar pedido" at bounding box center [307, 309] width 76 height 25
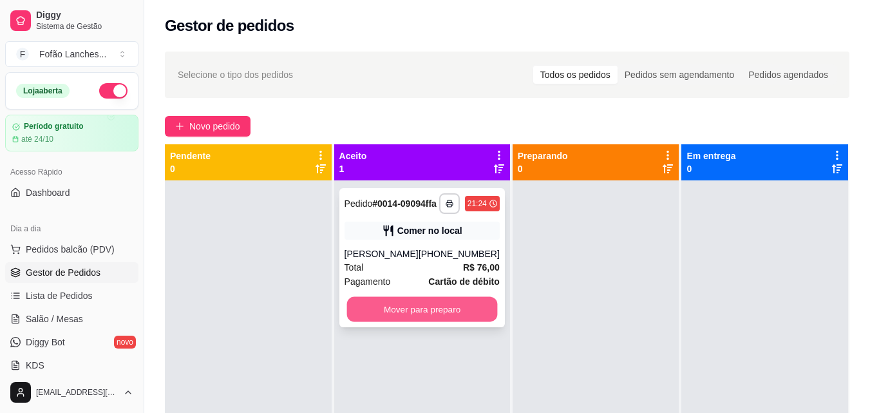
click at [378, 315] on button "Mover para preparo" at bounding box center [421, 309] width 151 height 25
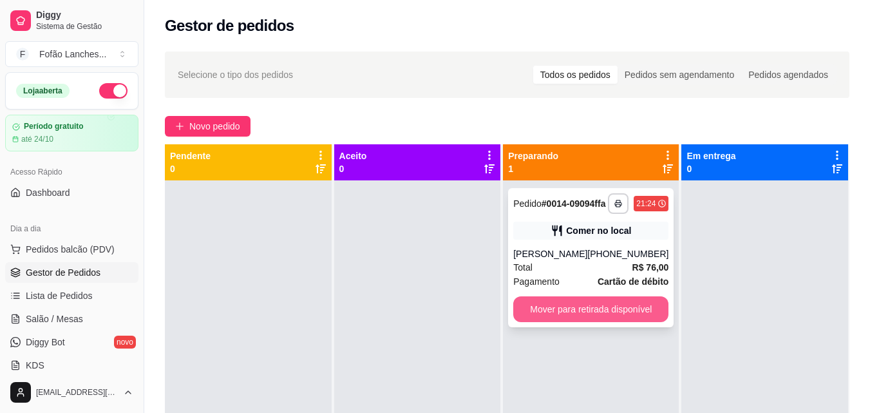
click at [536, 319] on button "Mover para retirada disponível" at bounding box center [590, 309] width 155 height 26
